Goal: Task Accomplishment & Management: Use online tool/utility

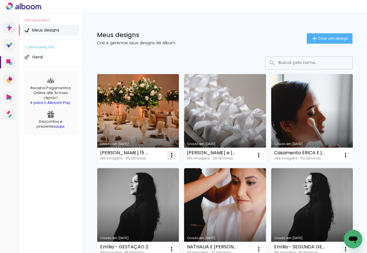
scroll to position [48, 0]
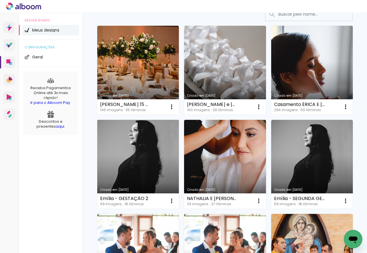
click at [179, 161] on link "Criado em [DATE]" at bounding box center [138, 164] width 82 height 89
